Goal: Information Seeking & Learning: Learn about a topic

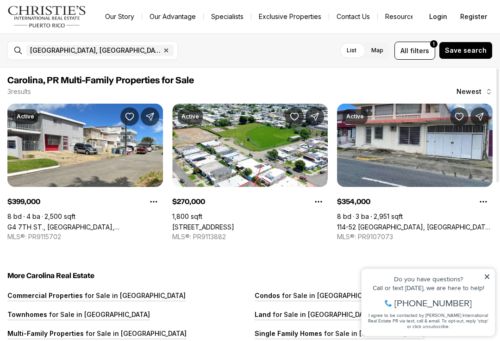
click at [490, 277] on icon at bounding box center [487, 277] width 6 height 6
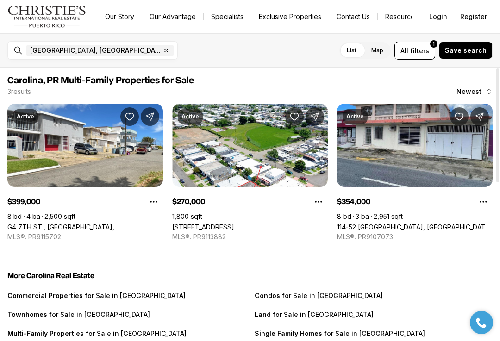
click at [45, 223] on link "G4 7TH ST., [GEOGRAPHIC_DATA], [GEOGRAPHIC_DATA], 00983" at bounding box center [85, 227] width 156 height 8
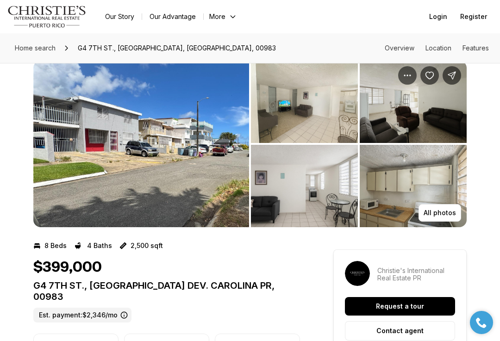
scroll to position [17, 0]
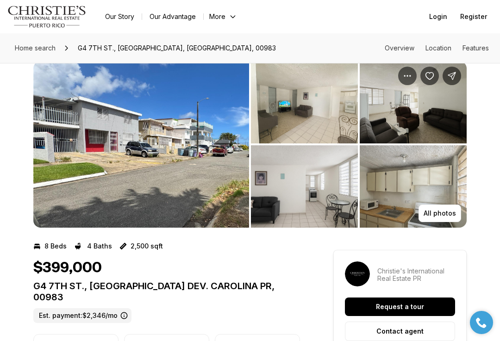
click at [185, 178] on img "View image gallery" at bounding box center [141, 144] width 216 height 167
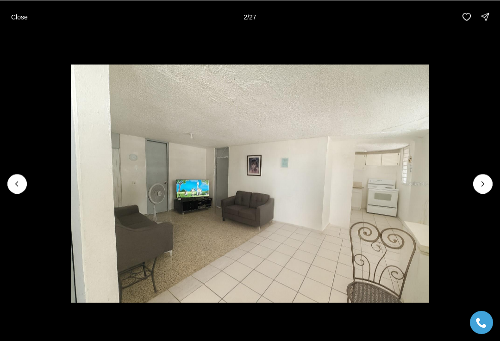
click at [429, 190] on img "2 of 27" at bounding box center [250, 183] width 359 height 239
click at [480, 189] on icon "Next slide" at bounding box center [483, 183] width 9 height 9
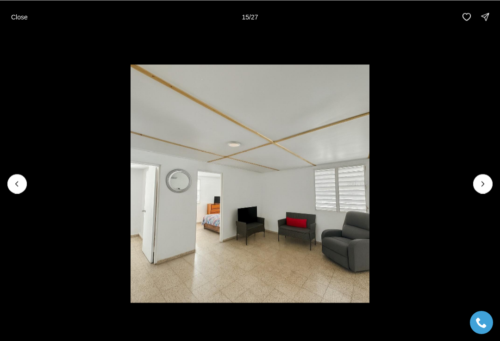
click at [20, 16] on p "Close" at bounding box center [19, 16] width 17 height 7
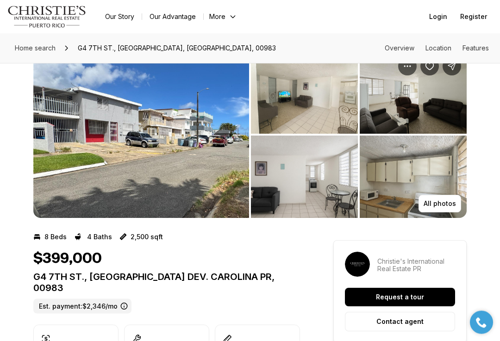
scroll to position [26, 0]
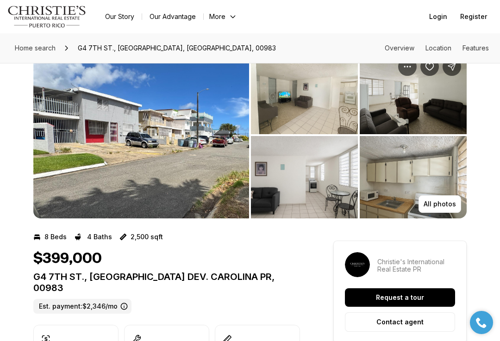
click at [60, 159] on img "View image gallery" at bounding box center [141, 135] width 216 height 167
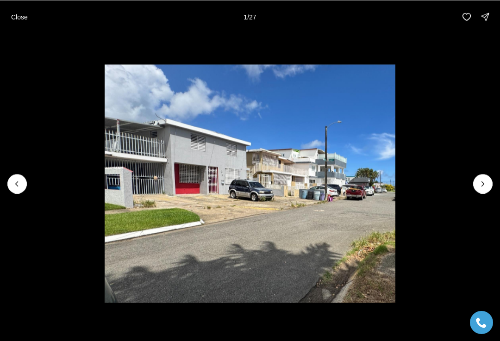
scroll to position [30, 0]
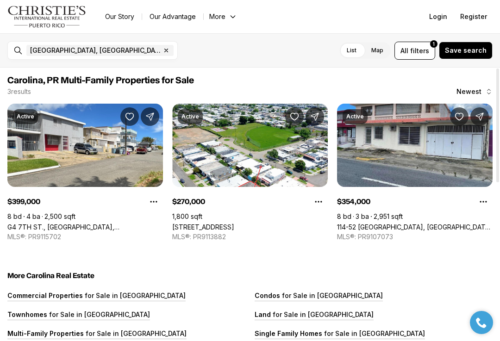
click at [234, 223] on link "[STREET_ADDRESS]" at bounding box center [203, 227] width 62 height 8
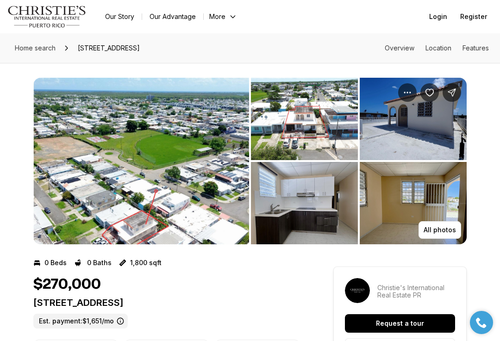
click at [325, 136] on img "View image gallery" at bounding box center [304, 119] width 107 height 82
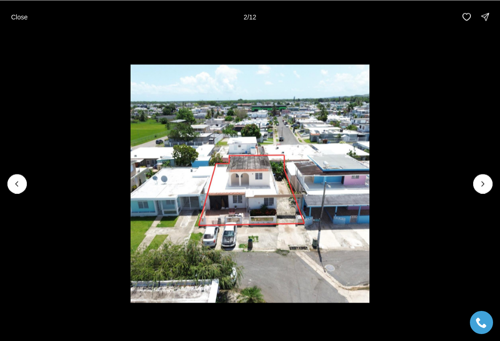
click at [262, 197] on img "2 of 12" at bounding box center [250, 183] width 239 height 239
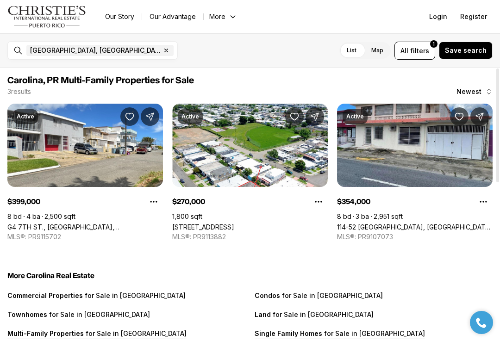
click at [234, 223] on link "Calle 26 S7, CAROLINA PR, 00983" at bounding box center [203, 227] width 62 height 8
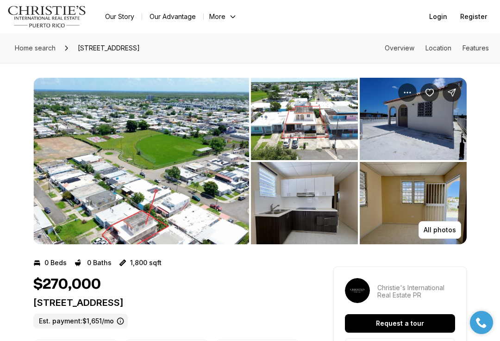
click at [440, 228] on p "All photos" at bounding box center [440, 230] width 32 height 7
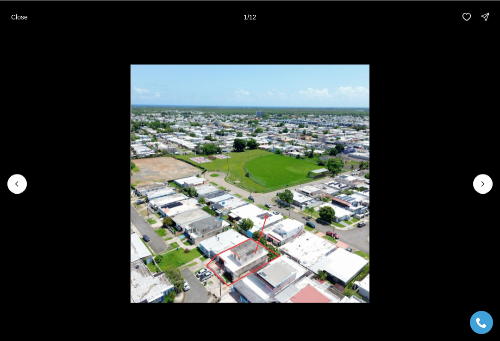
click at [486, 184] on icon "Next slide" at bounding box center [483, 183] width 9 height 9
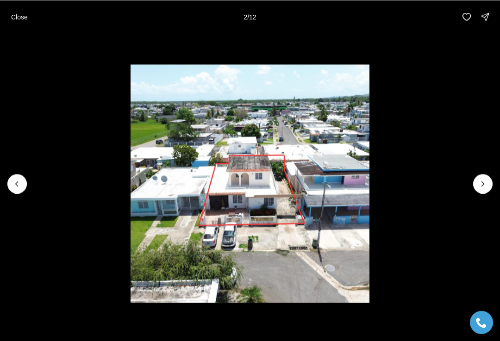
click at [485, 181] on icon "Next slide" at bounding box center [483, 183] width 9 height 9
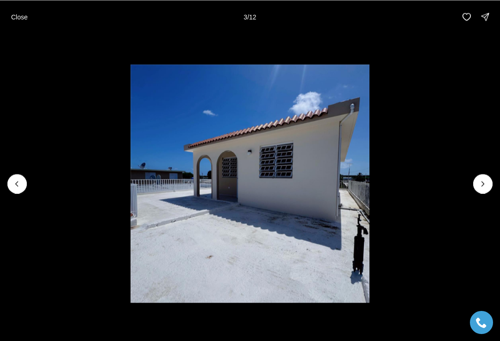
click at [481, 180] on icon "Next slide" at bounding box center [483, 183] width 9 height 9
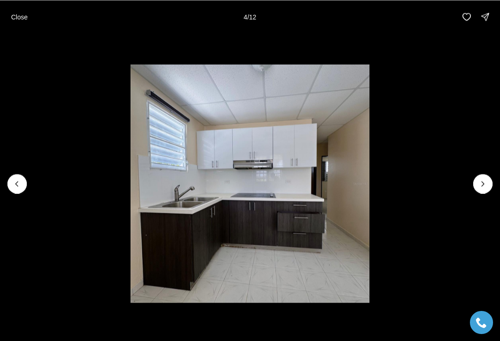
click at [486, 179] on icon "Next slide" at bounding box center [483, 183] width 9 height 9
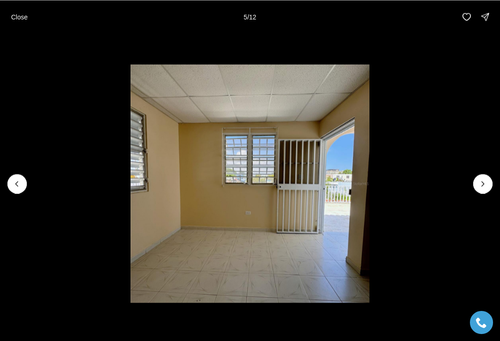
click at [479, 181] on icon "Next slide" at bounding box center [483, 183] width 9 height 9
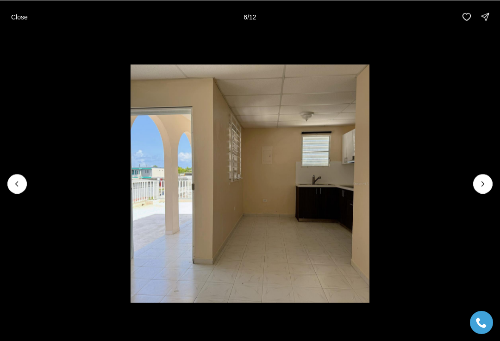
click at [481, 181] on icon "Next slide" at bounding box center [483, 183] width 9 height 9
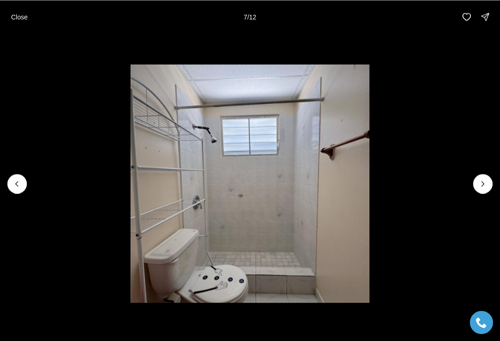
click at [484, 181] on icon "Next slide" at bounding box center [483, 183] width 9 height 9
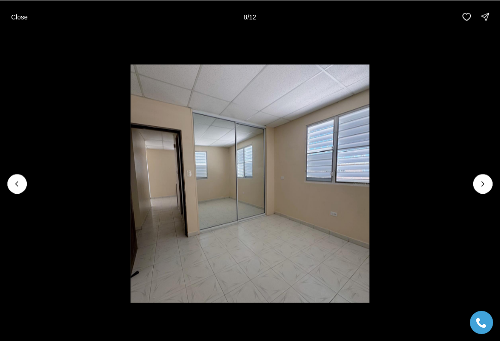
click at [482, 185] on icon "Next slide" at bounding box center [483, 183] width 9 height 9
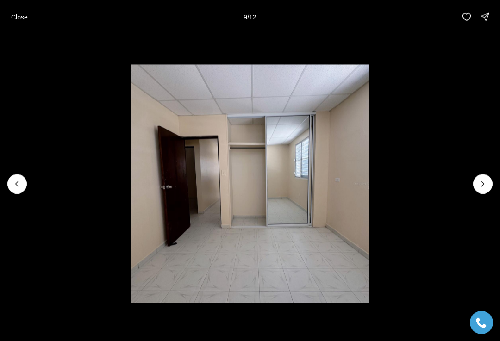
click at [487, 180] on icon "Next slide" at bounding box center [483, 183] width 9 height 9
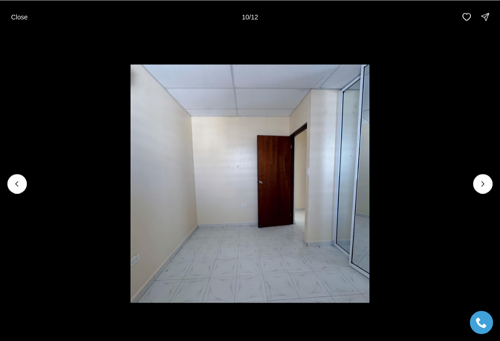
click at [18, 19] on p "Close" at bounding box center [19, 16] width 17 height 7
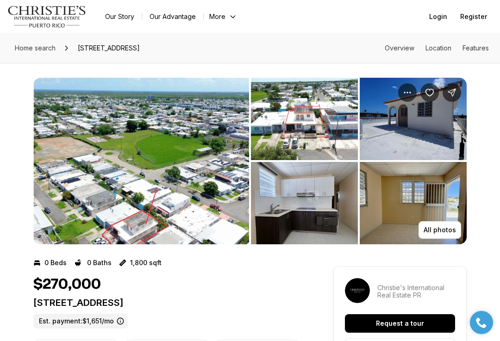
click at [149, 186] on img "View image gallery" at bounding box center [141, 161] width 216 height 167
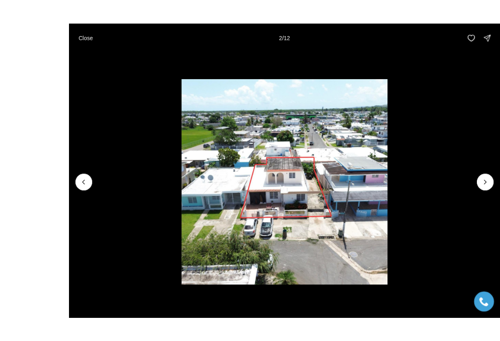
scroll to position [5, 0]
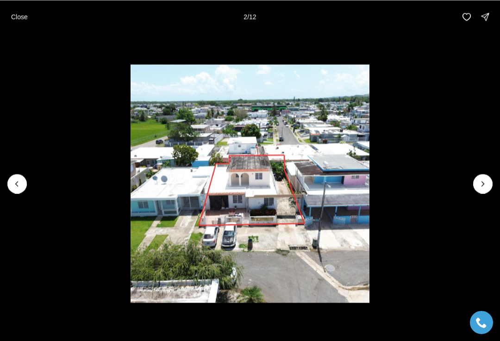
click at [26, 18] on p "Close" at bounding box center [19, 16] width 17 height 7
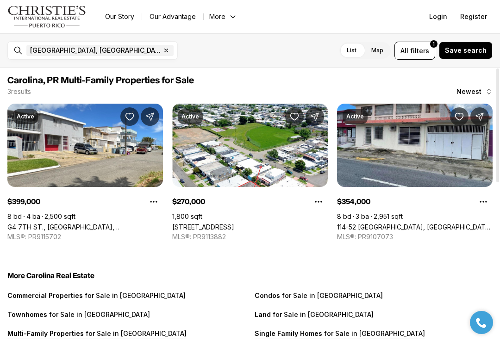
click at [433, 223] on link "114-52 [GEOGRAPHIC_DATA], [GEOGRAPHIC_DATA] [GEOGRAPHIC_DATA], 00985" at bounding box center [415, 227] width 156 height 8
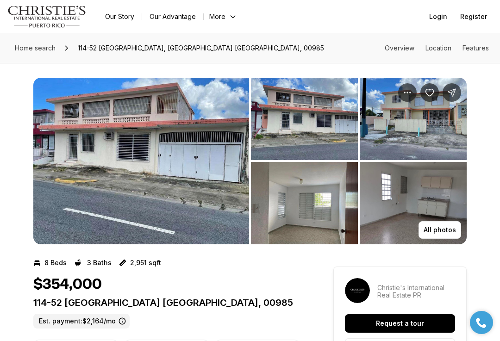
click at [309, 125] on img "View image gallery" at bounding box center [304, 119] width 107 height 82
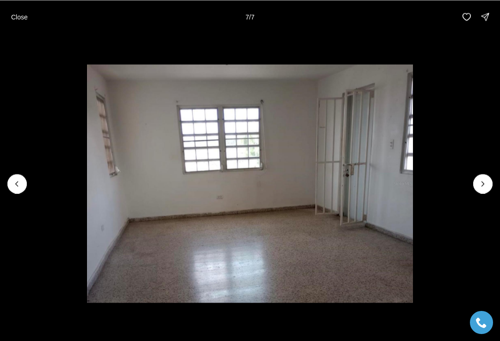
click at [21, 21] on button "Close" at bounding box center [20, 16] width 28 height 19
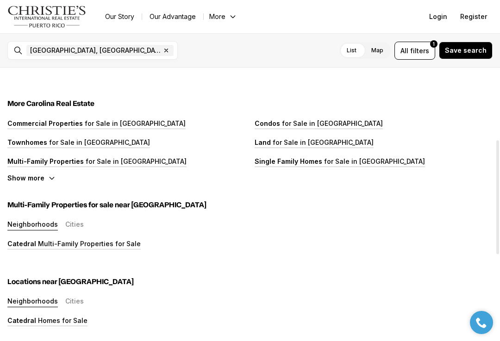
scroll to position [173, 0]
click at [38, 160] on p "Multi-Family Properties" at bounding box center [45, 161] width 76 height 8
